Goal: Transaction & Acquisition: Purchase product/service

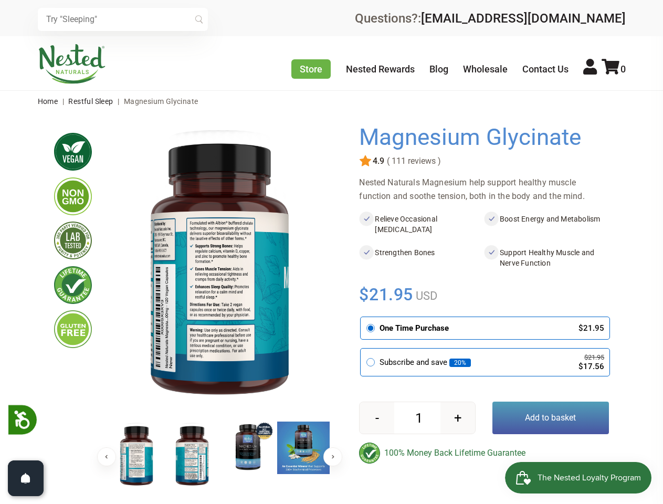
click at [331, 252] on div at bounding box center [345, 307] width 29 height 367
click at [23, 419] on icon at bounding box center [22, 418] width 18 height 18
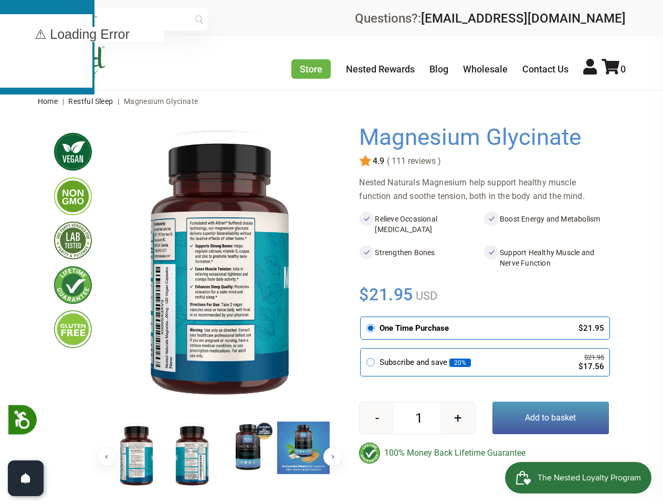
click at [123, 19] on input "text" at bounding box center [123, 19] width 170 height 23
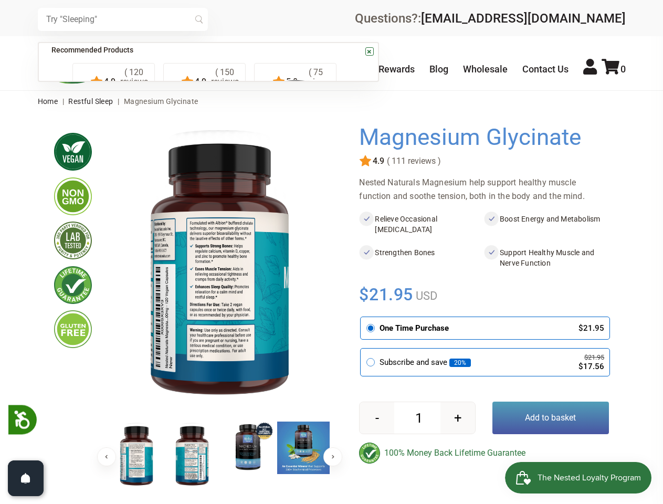
click at [613, 69] on icon at bounding box center [610, 67] width 18 height 16
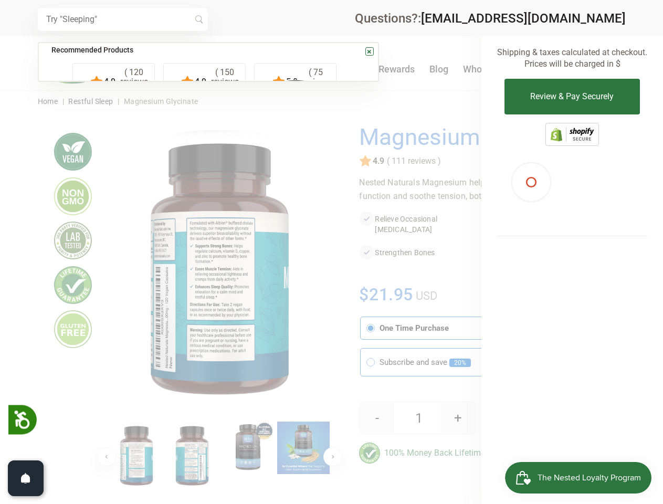
click at [331, 308] on div at bounding box center [331, 252] width 663 height 504
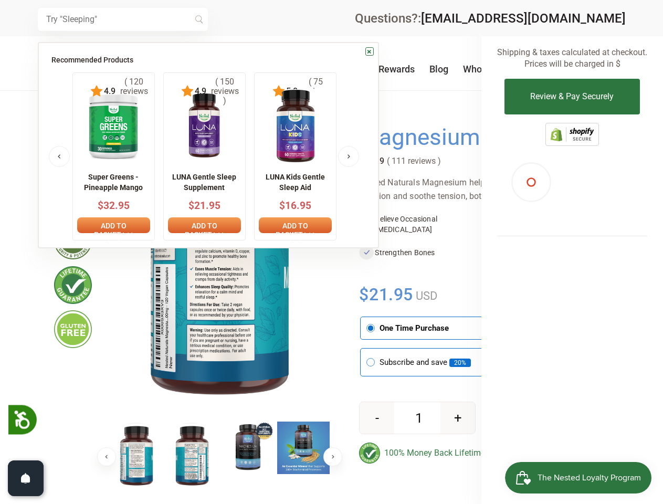
click at [107, 457] on div at bounding box center [331, 252] width 663 height 504
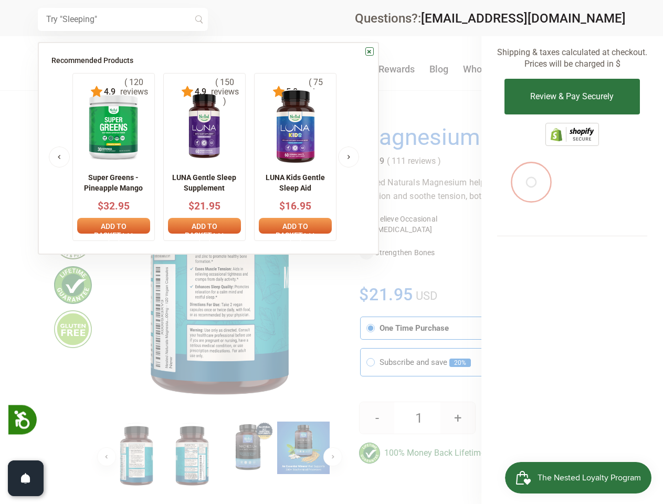
click at [219, 457] on div at bounding box center [331, 252] width 663 height 504
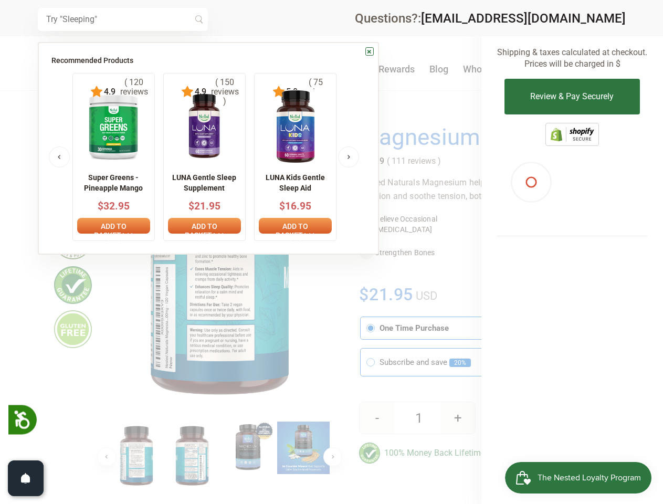
click at [333, 457] on div at bounding box center [331, 252] width 663 height 504
click at [551, 418] on div "× Subtotal: $0.00 Shipping & taxes calculated at checkout. Prices will be charg…" at bounding box center [572, 252] width 182 height 504
click at [26, 478] on icon "Open" at bounding box center [25, 478] width 9 height 11
